Goal: Task Accomplishment & Management: Use online tool/utility

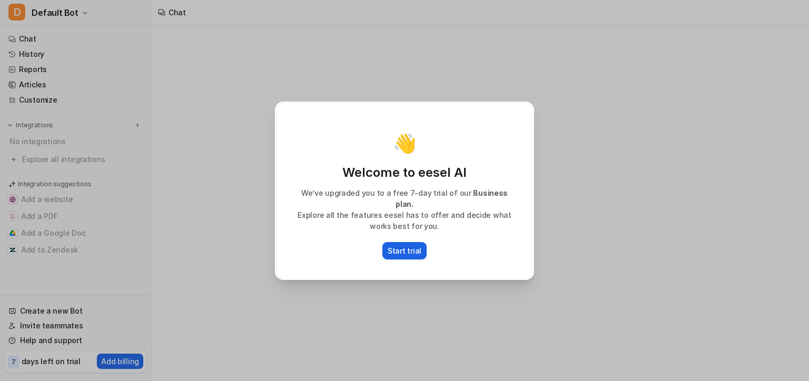
click at [402, 245] on p "Start trial" at bounding box center [405, 250] width 34 height 11
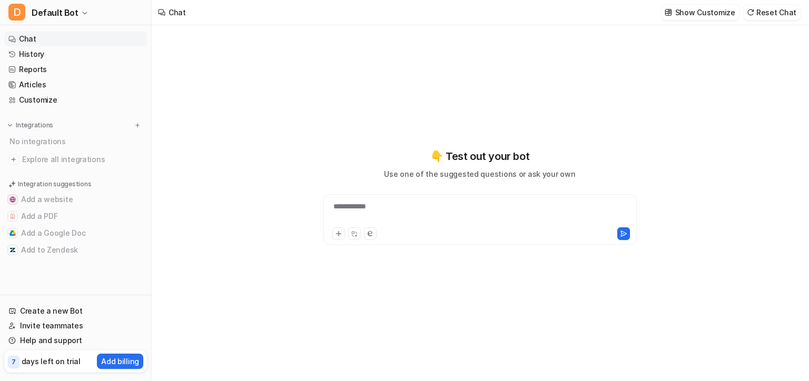
type textarea "**********"
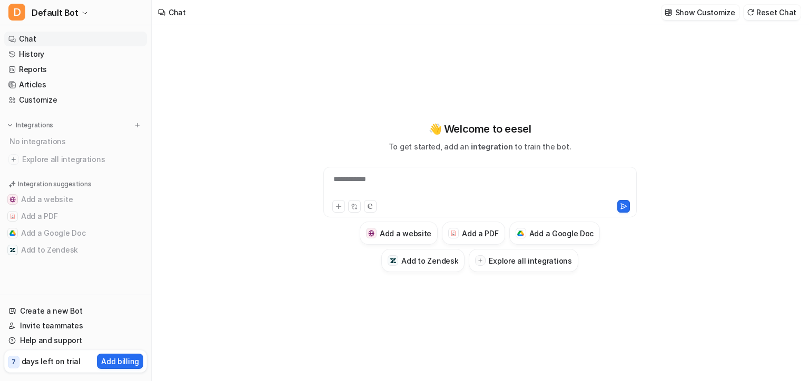
click at [424, 212] on div at bounding box center [406, 206] width 149 height 13
click at [421, 183] on div "**********" at bounding box center [480, 186] width 308 height 24
click at [334, 205] on button at bounding box center [338, 206] width 13 height 13
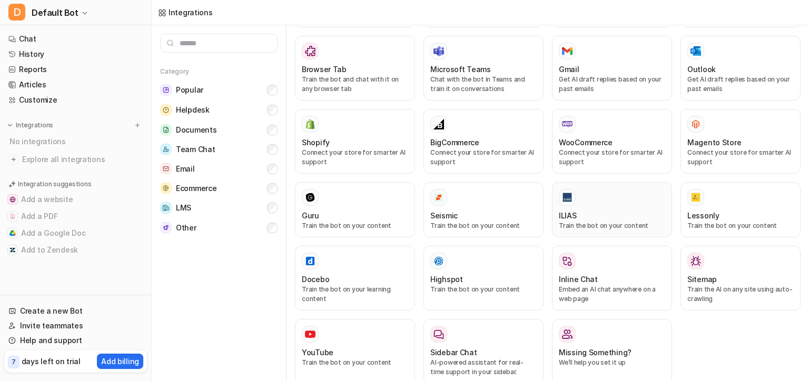
scroll to position [495, 0]
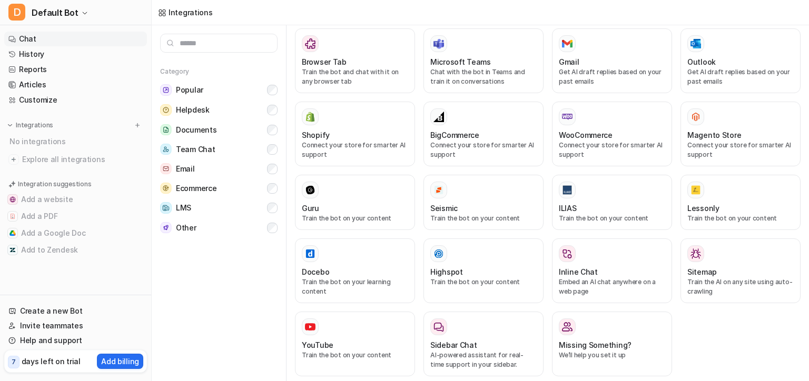
click at [61, 37] on link "Chat" at bounding box center [75, 39] width 143 height 15
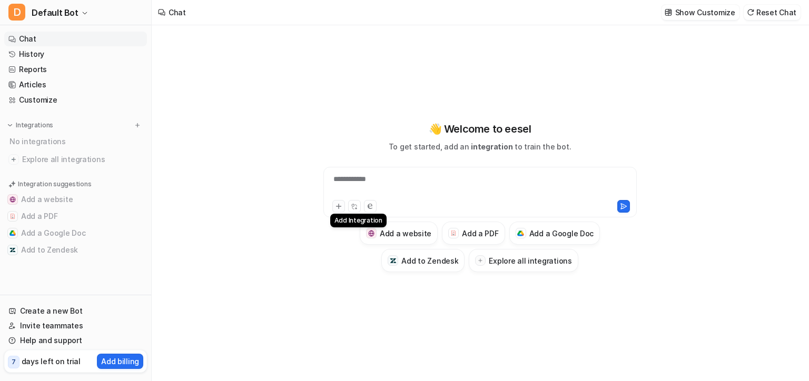
click at [338, 205] on icon at bounding box center [338, 206] width 5 height 5
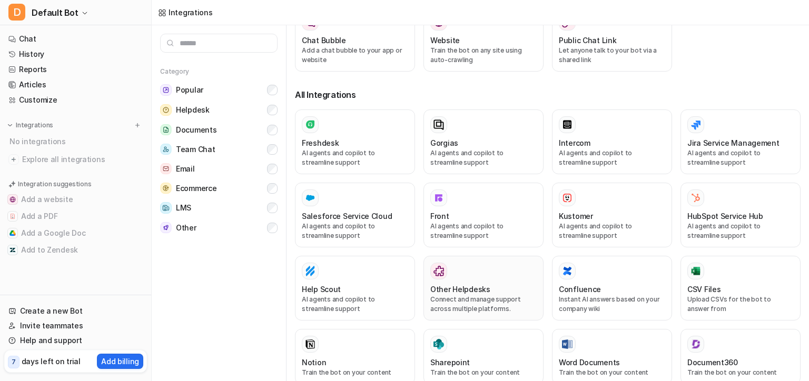
scroll to position [211, 0]
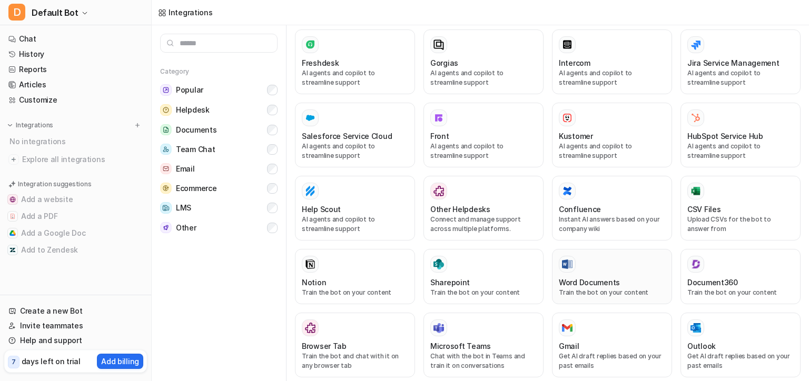
click at [591, 277] on h3 "Word Documents" at bounding box center [589, 282] width 61 height 11
click at [595, 259] on div at bounding box center [612, 264] width 106 height 17
